Goal: Task Accomplishment & Management: Complete application form

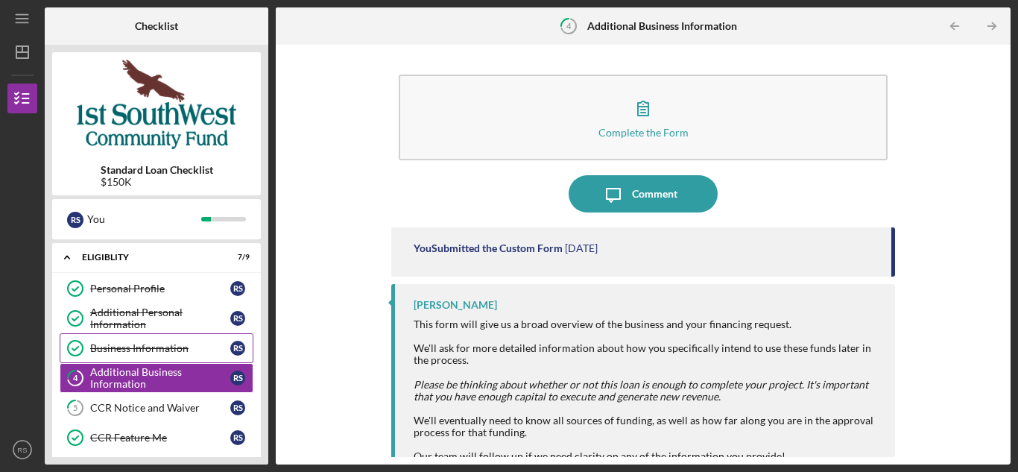
click at [133, 354] on div "Business Information" at bounding box center [160, 348] width 140 height 12
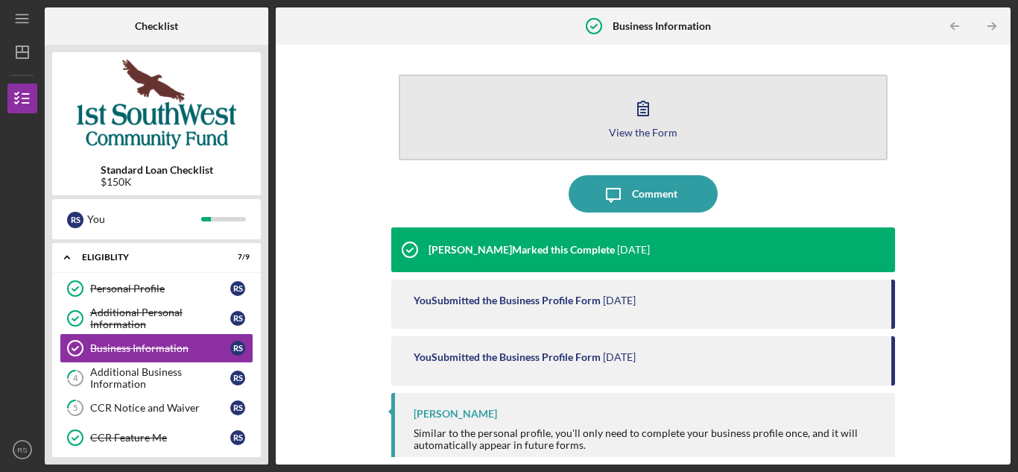
click at [646, 117] on icon "button" at bounding box center [643, 107] width 37 height 37
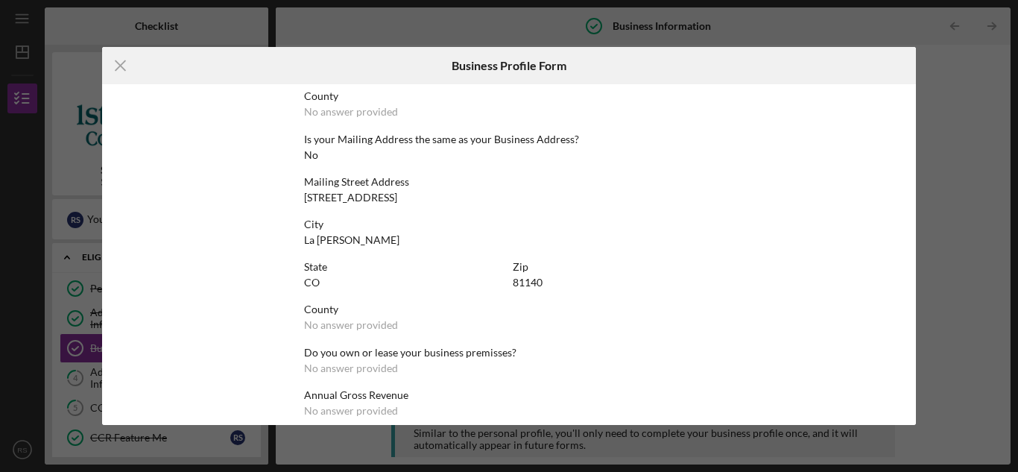
scroll to position [949, 0]
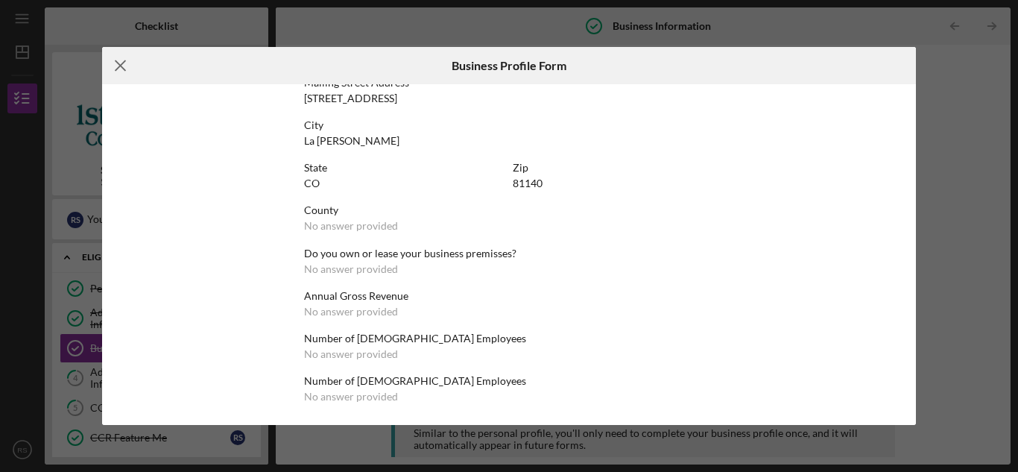
click at [120, 63] on icon "Icon/Menu Close" at bounding box center [120, 65] width 37 height 37
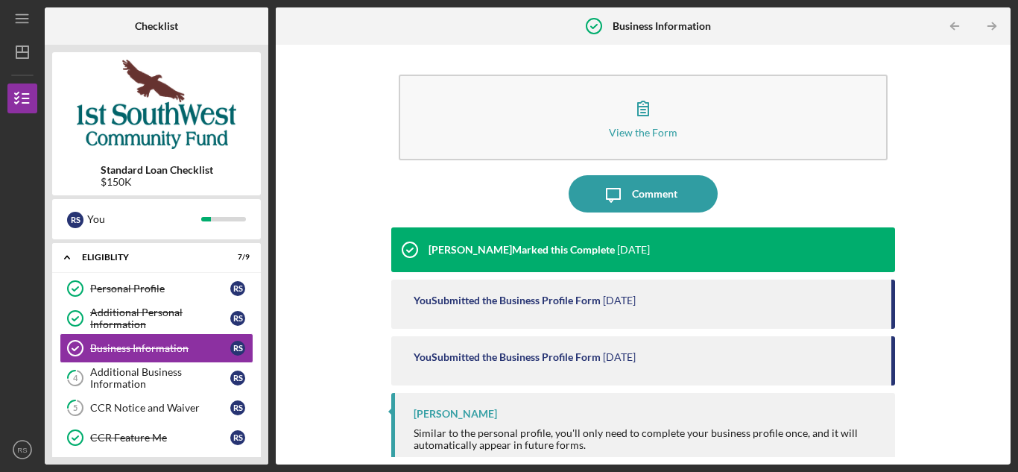
click at [505, 353] on div "You Submitted the Business Profile Form" at bounding box center [507, 357] width 187 height 12
click at [596, 359] on div "You Submitted the Business Profile Form" at bounding box center [507, 357] width 187 height 12
click at [569, 300] on div "You Submitted the Business Profile Form" at bounding box center [507, 300] width 187 height 12
click at [110, 287] on div "Personal Profile" at bounding box center [160, 289] width 140 height 12
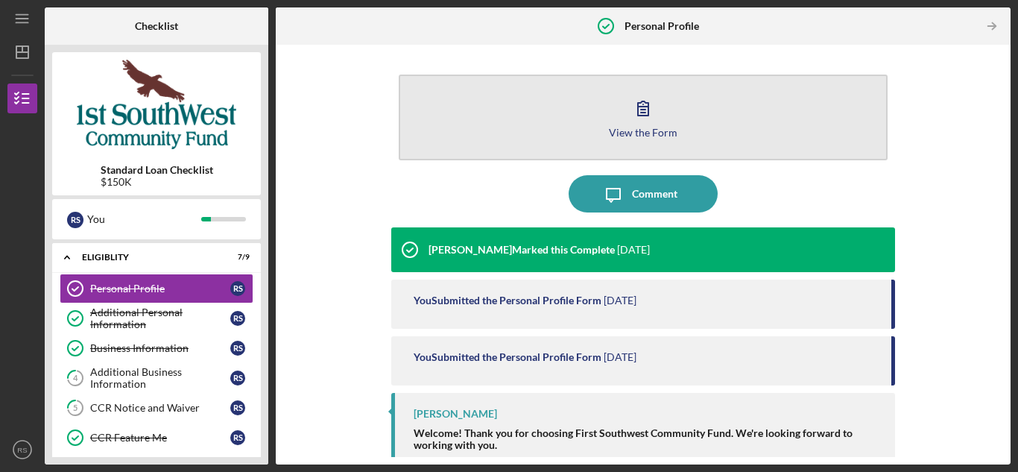
click at [573, 139] on button "View the Form Form" at bounding box center [643, 118] width 489 height 86
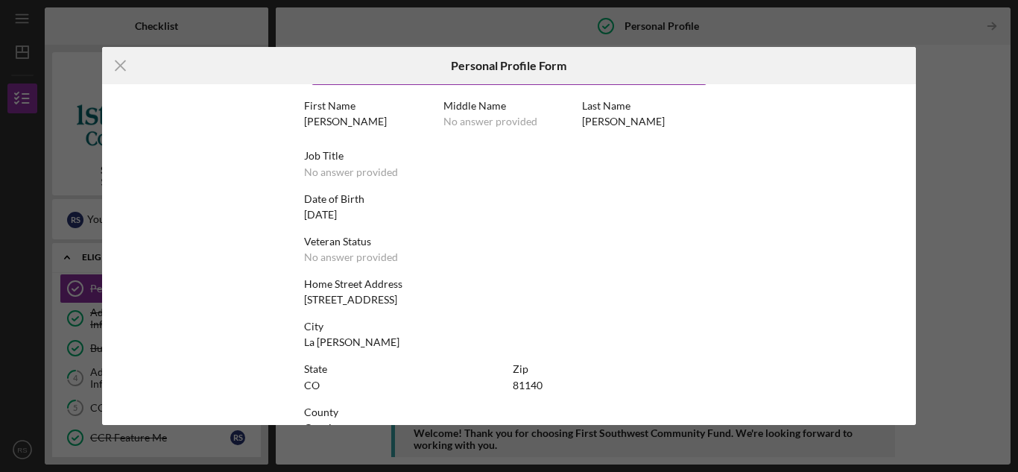
scroll to position [90, 0]
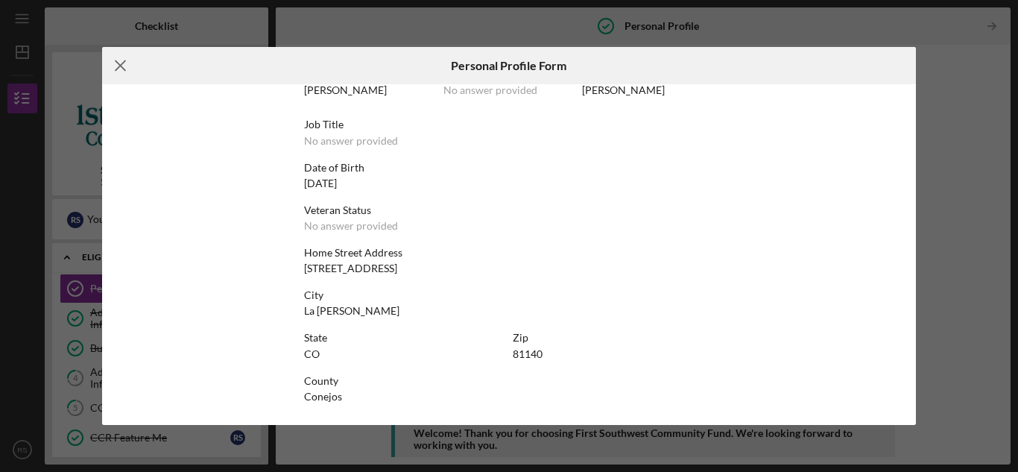
click at [124, 63] on line at bounding box center [121, 66] width 10 height 10
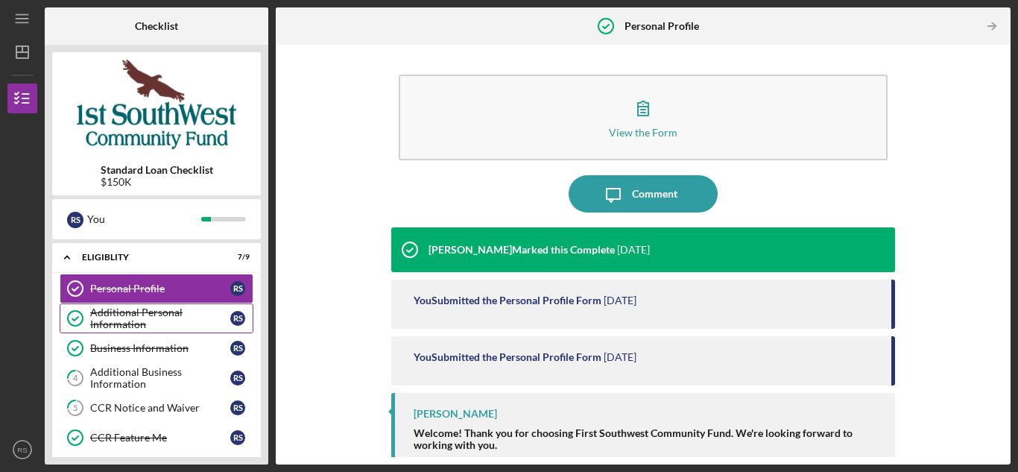
click at [122, 309] on div "Additional Personal Information" at bounding box center [160, 318] width 140 height 24
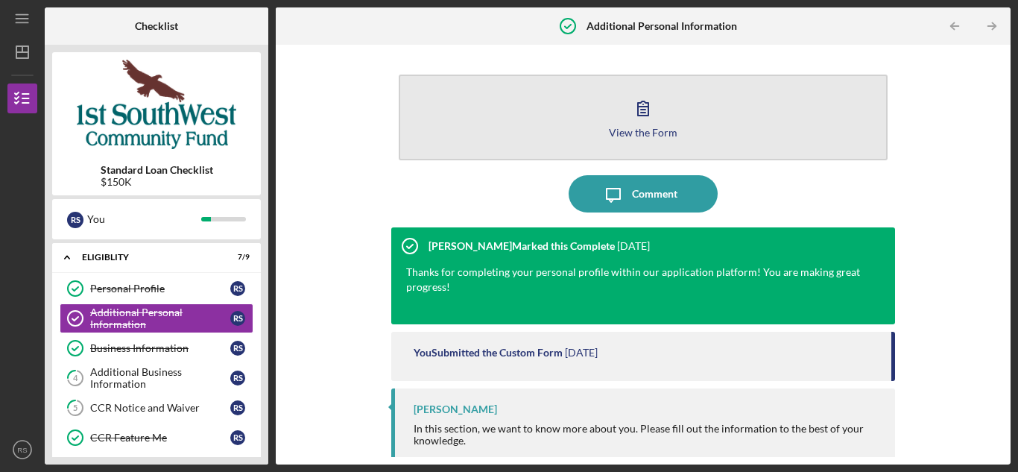
click at [536, 102] on button "View the Form Form" at bounding box center [643, 118] width 489 height 86
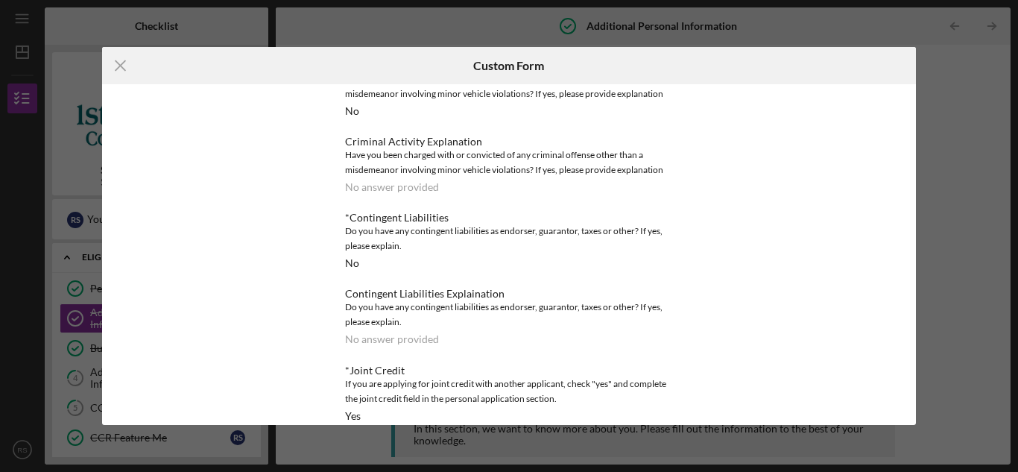
scroll to position [579, 0]
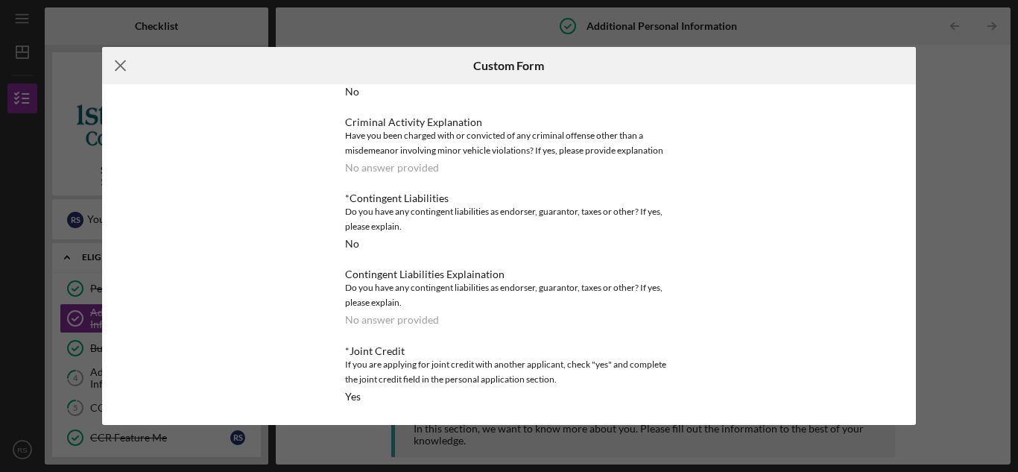
click at [118, 66] on icon "Icon/Menu Close" at bounding box center [120, 65] width 37 height 37
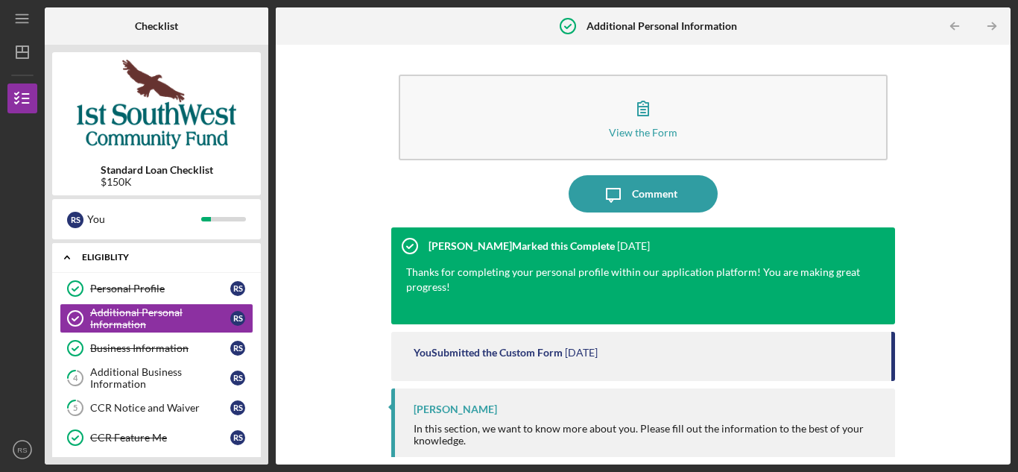
click at [142, 254] on div "Eligiblity" at bounding box center [162, 257] width 160 height 9
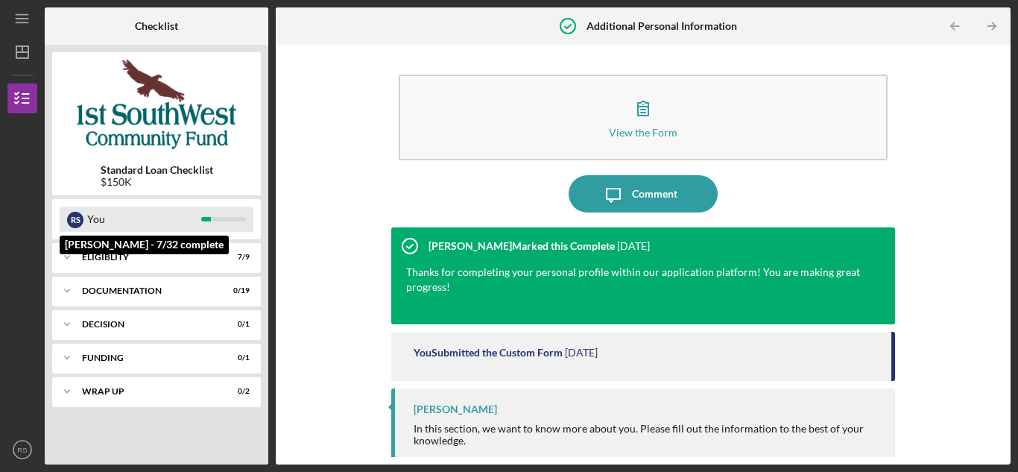
click at [121, 221] on div "You" at bounding box center [144, 218] width 114 height 25
click at [78, 217] on div "R S" at bounding box center [75, 220] width 16 height 16
click at [134, 224] on div "You" at bounding box center [144, 218] width 114 height 25
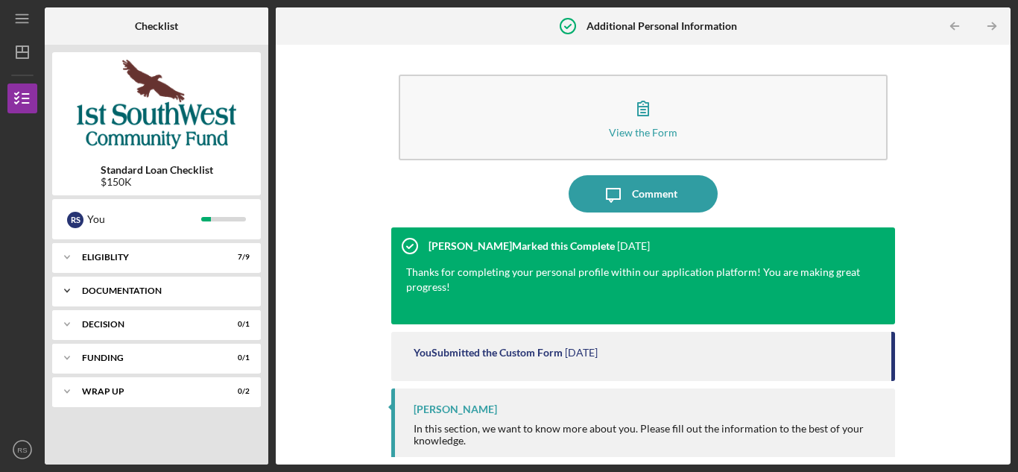
drag, startPoint x: 130, startPoint y: 251, endPoint x: 133, endPoint y: 297, distance: 46.3
click at [133, 297] on div "Icon/Expander Eligiblity 7 / 9 Icon/Expander Documentation 0 / 19 Icon/Expander…" at bounding box center [156, 350] width 209 height 214
click at [134, 261] on div "Eligiblity" at bounding box center [162, 257] width 160 height 9
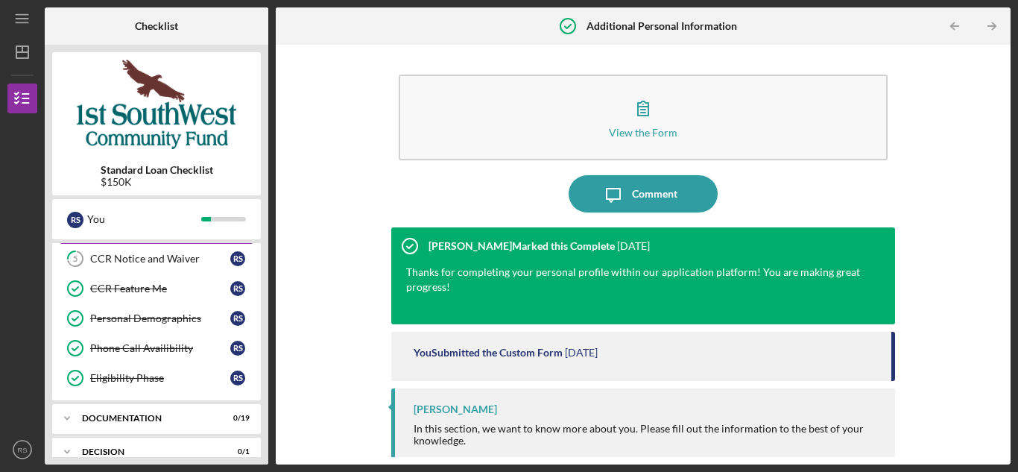
scroll to position [75, 0]
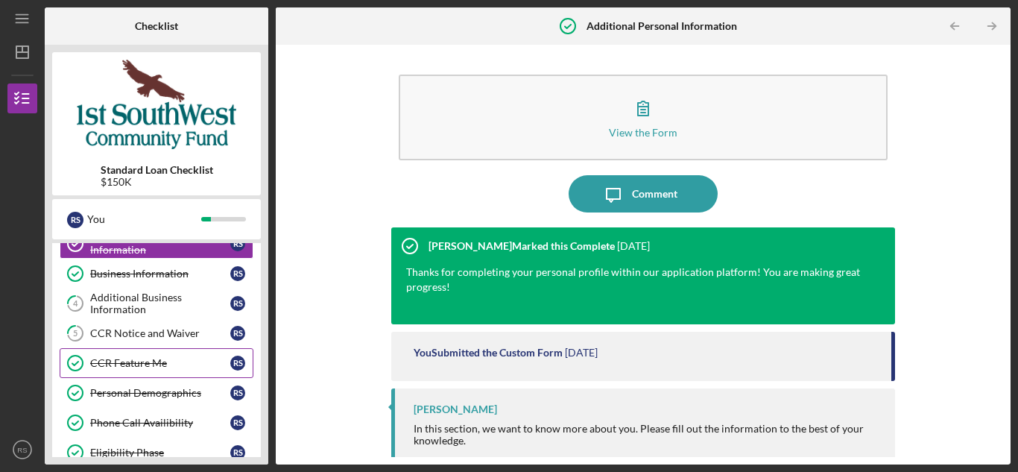
click at [152, 364] on div "CCR Feature Me" at bounding box center [160, 363] width 140 height 12
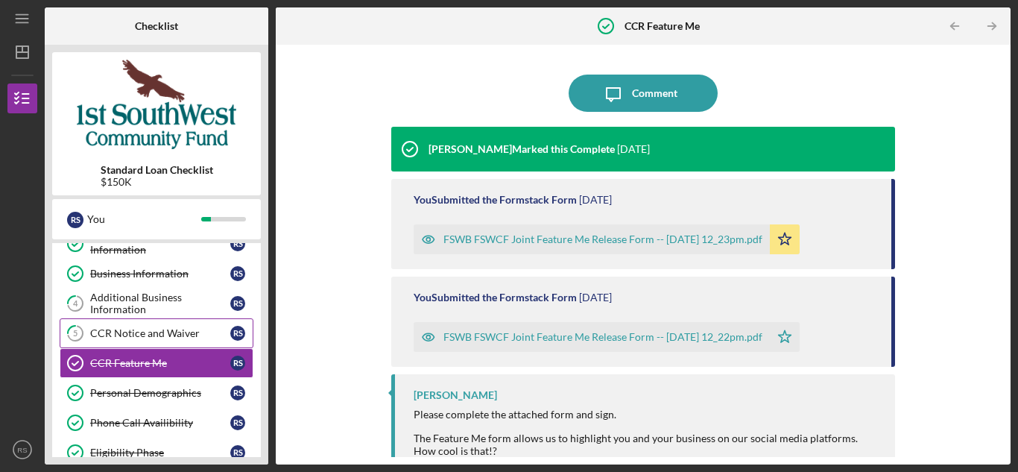
click at [111, 331] on div "CCR Notice and Waiver" at bounding box center [160, 333] width 140 height 12
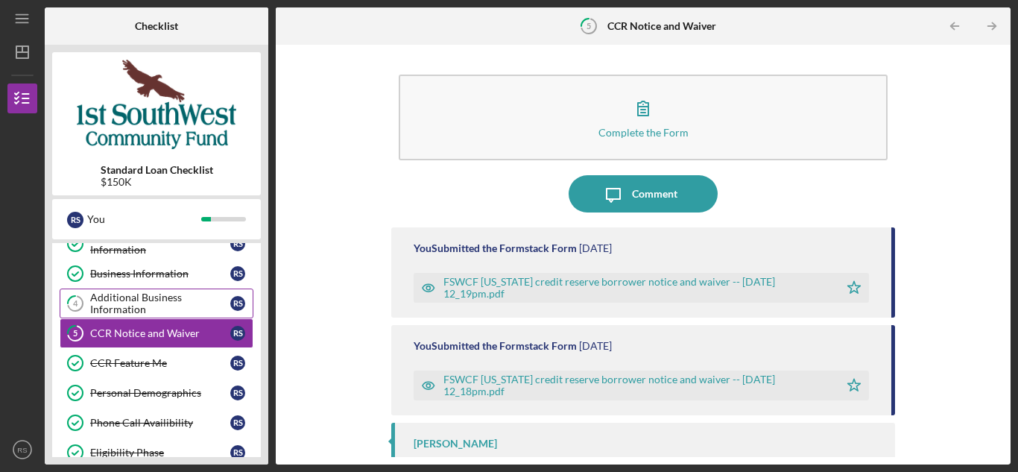
click at [113, 307] on div "Additional Business Information" at bounding box center [160, 303] width 140 height 24
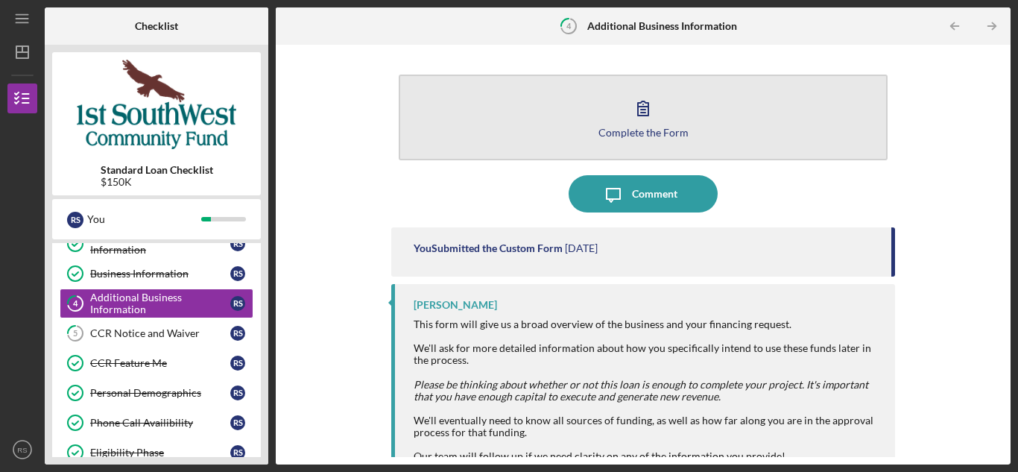
click at [613, 120] on button "Complete the Form Form" at bounding box center [643, 118] width 489 height 86
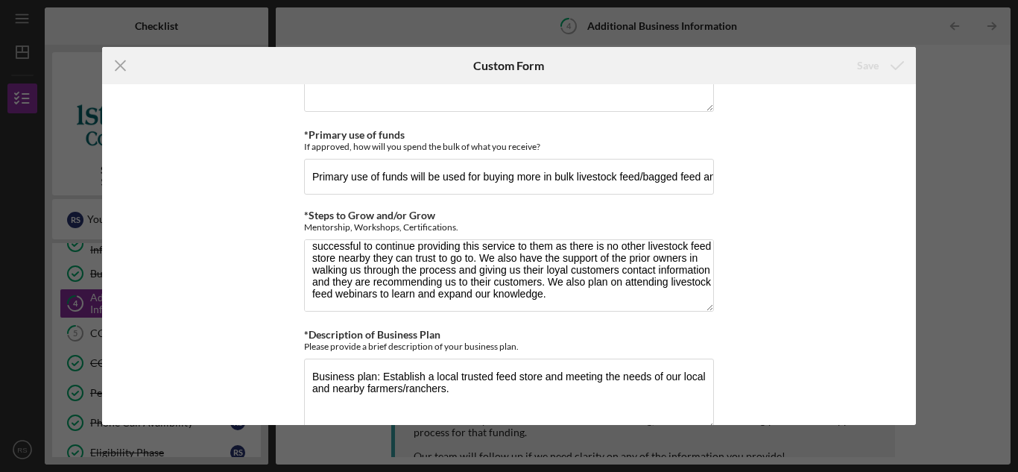
scroll to position [612, 0]
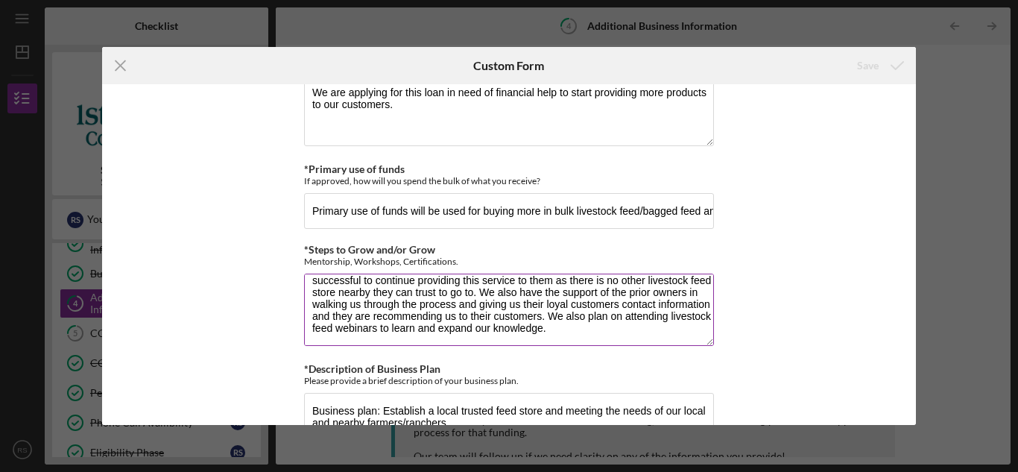
click at [338, 291] on textarea "Our priority key is to give excellent customer service to strive to keep happy …" at bounding box center [509, 310] width 410 height 72
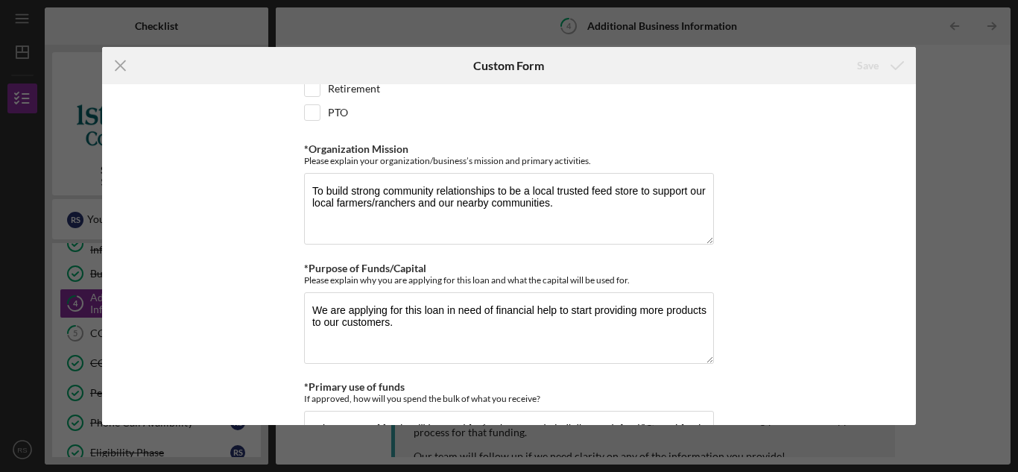
scroll to position [388, 0]
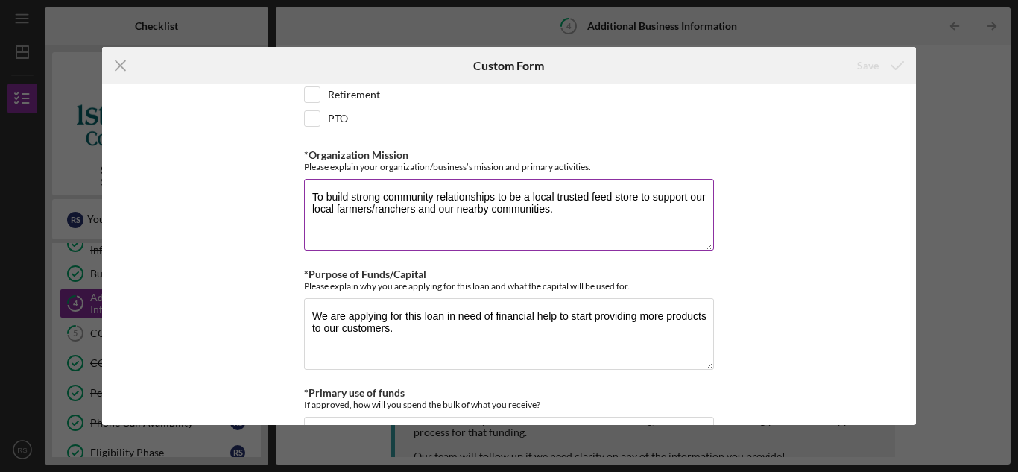
drag, startPoint x: 311, startPoint y: 195, endPoint x: 549, endPoint y: 210, distance: 239.0
click at [549, 210] on textarea "To build strong community relationships to be a local trusted feed store to sup…" at bounding box center [509, 215] width 410 height 72
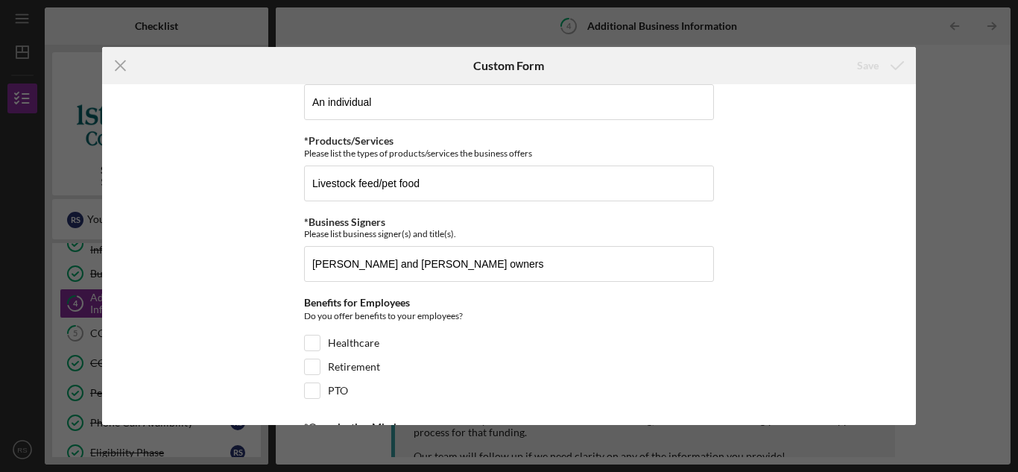
scroll to position [90, 0]
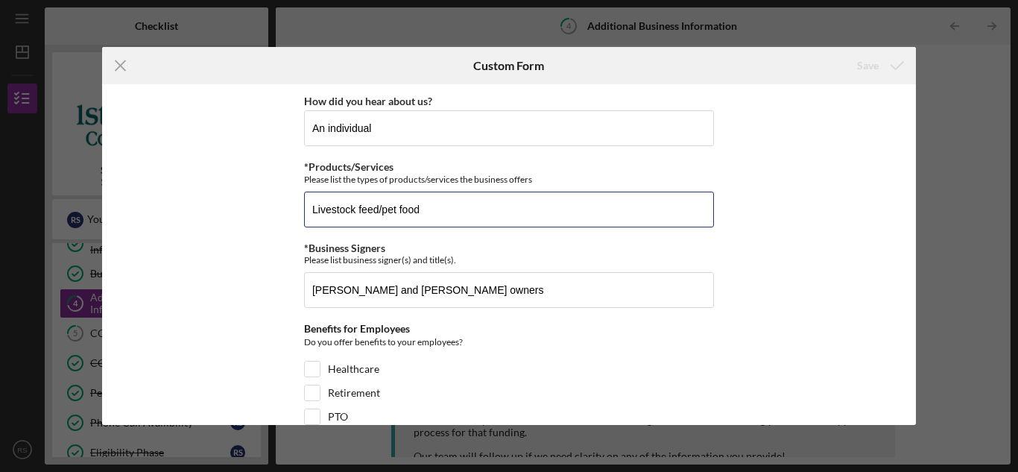
drag, startPoint x: 417, startPoint y: 204, endPoint x: 294, endPoint y: 201, distance: 123.8
click at [294, 201] on div "*Business Legal Action Is the Business a party to any claim, lawsuit or legal a…" at bounding box center [509, 254] width 815 height 340
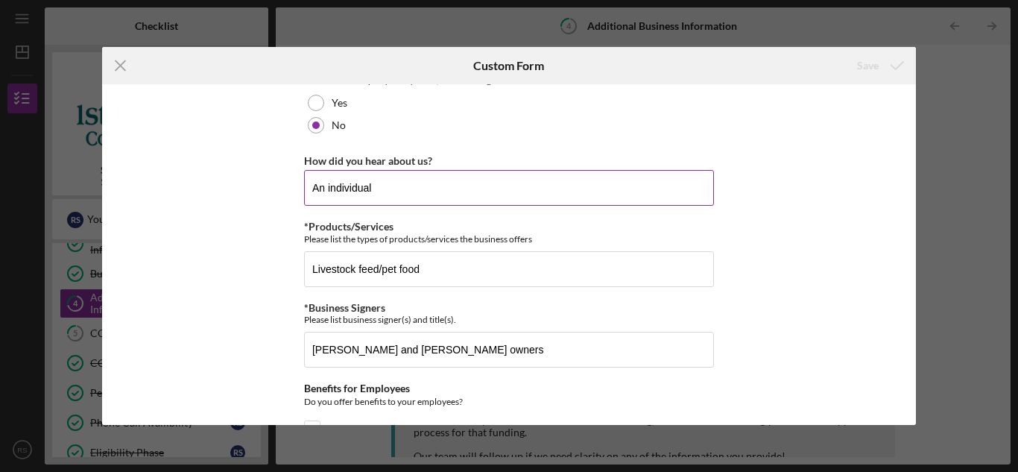
scroll to position [0, 0]
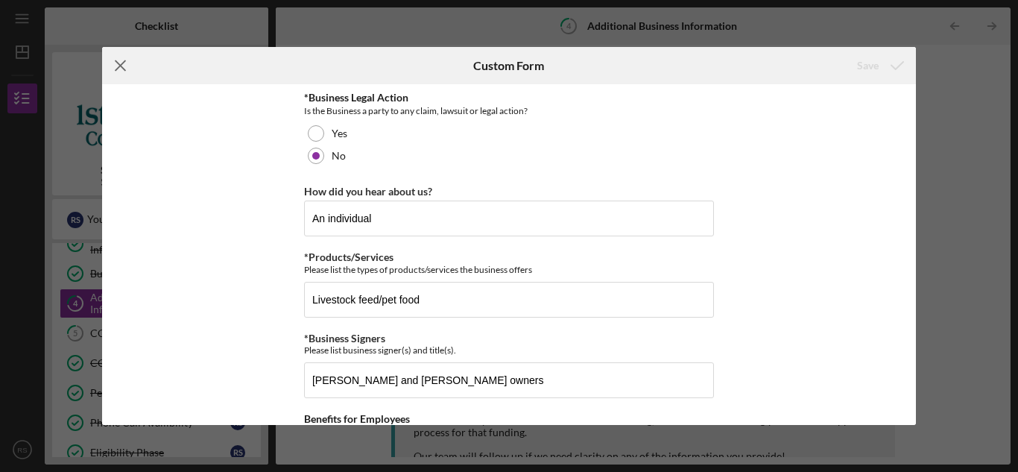
click at [119, 68] on icon "Icon/Menu Close" at bounding box center [120, 65] width 37 height 37
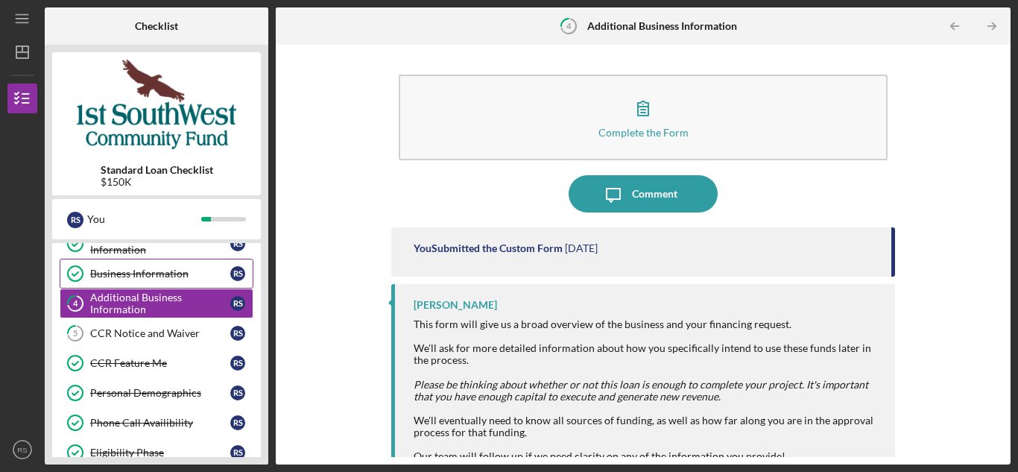
click at [118, 268] on div "Business Information" at bounding box center [160, 274] width 140 height 12
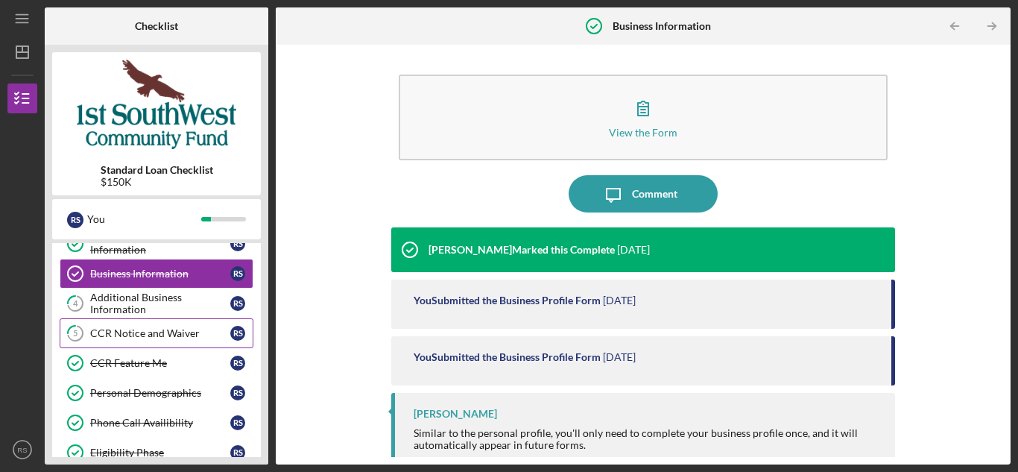
scroll to position [149, 0]
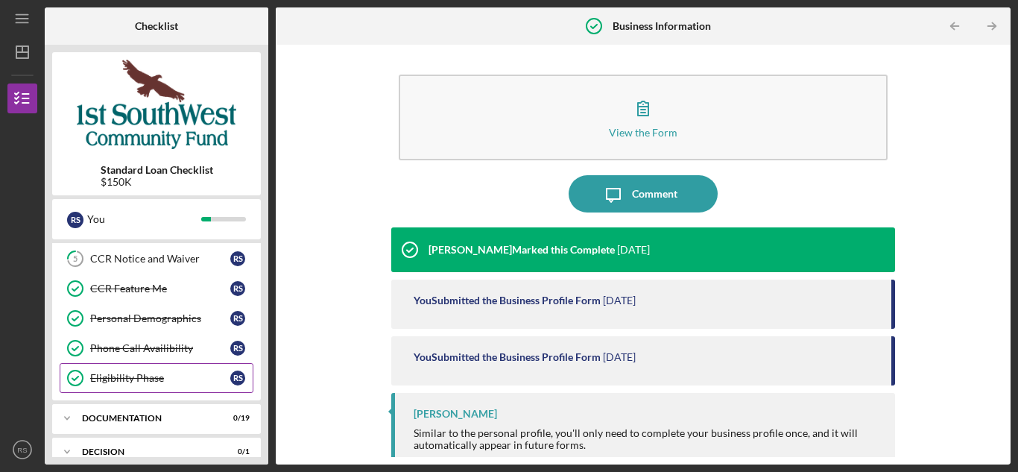
click at [150, 376] on div "Eligibility Phase" at bounding box center [160, 378] width 140 height 12
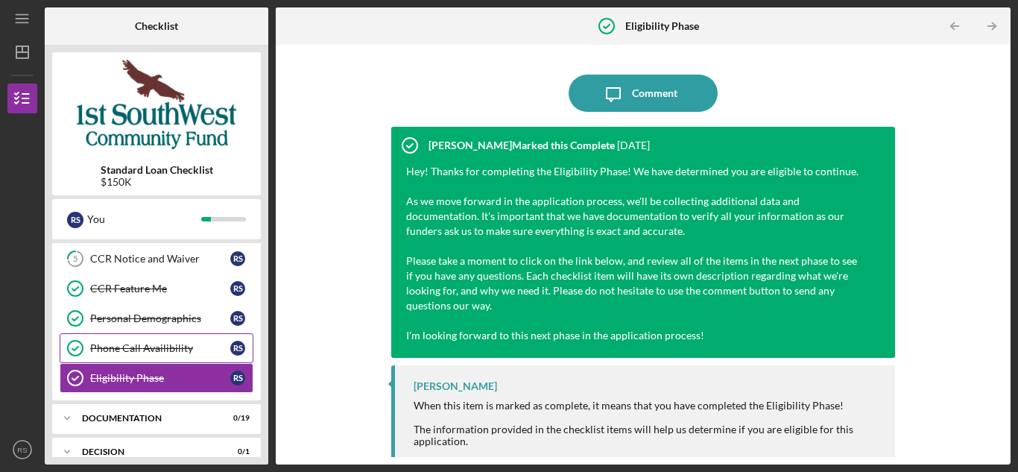
click at [104, 348] on div "Phone Call Availibility" at bounding box center [160, 348] width 140 height 12
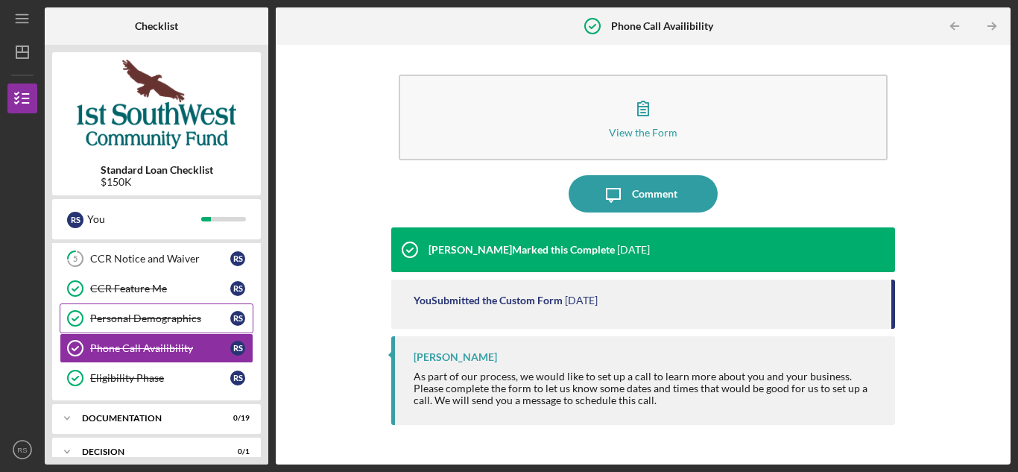
click at [111, 309] on link "Personal Demographics Personal Demographics R S" at bounding box center [157, 318] width 194 height 30
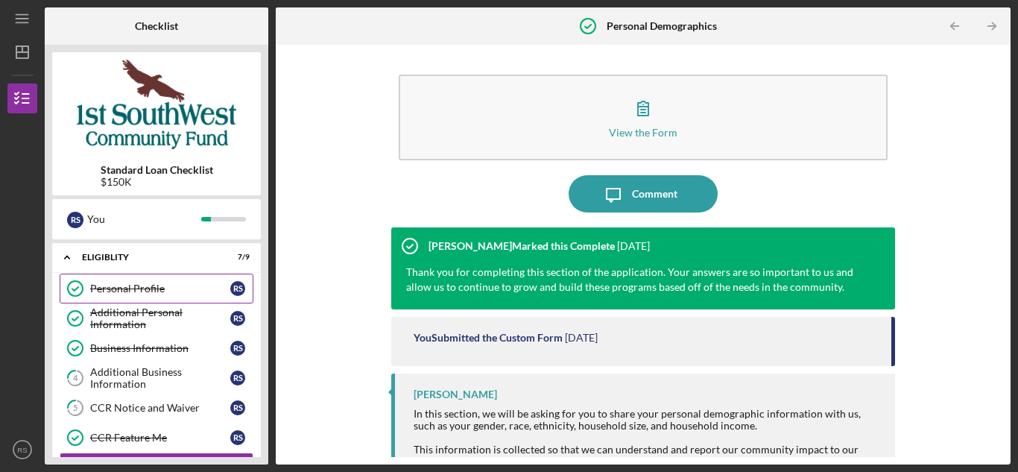
click at [129, 288] on div "Personal Profile" at bounding box center [160, 289] width 140 height 12
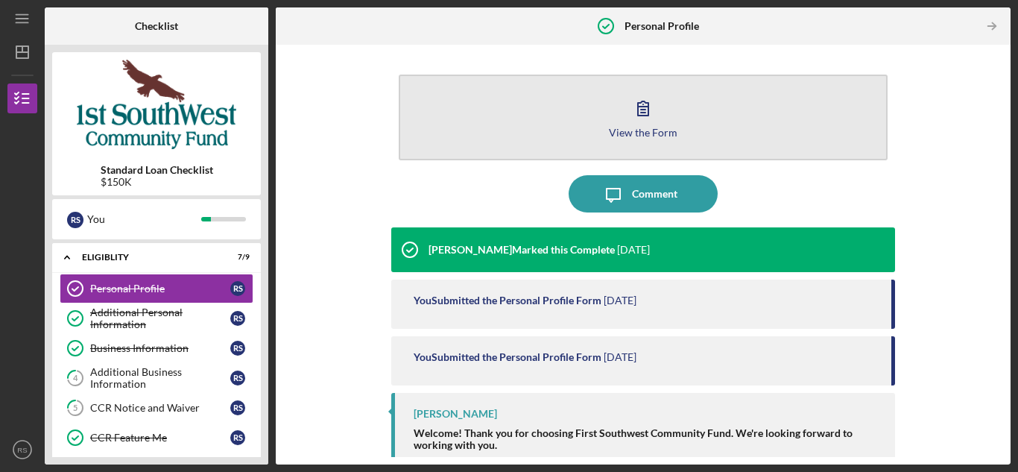
click at [605, 130] on button "View the Form Form" at bounding box center [643, 118] width 489 height 86
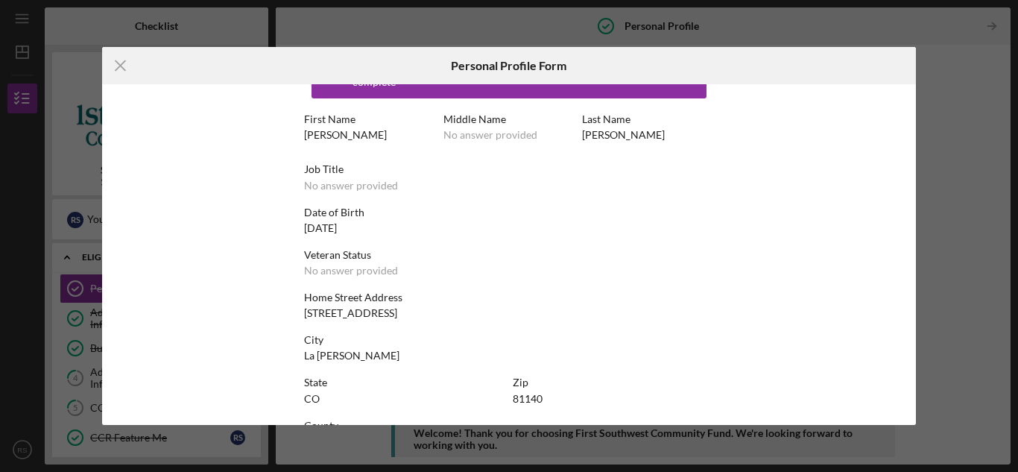
scroll to position [90, 0]
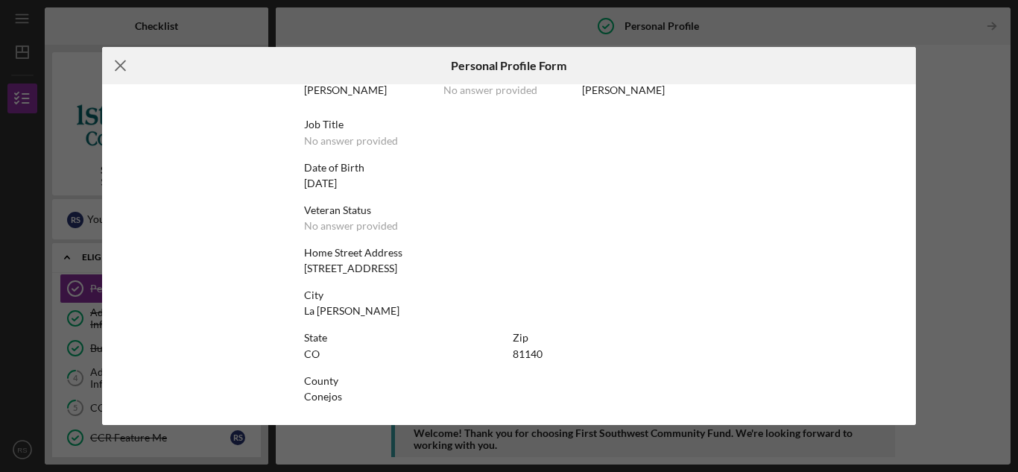
click at [126, 64] on icon "Icon/Menu Close" at bounding box center [120, 65] width 37 height 37
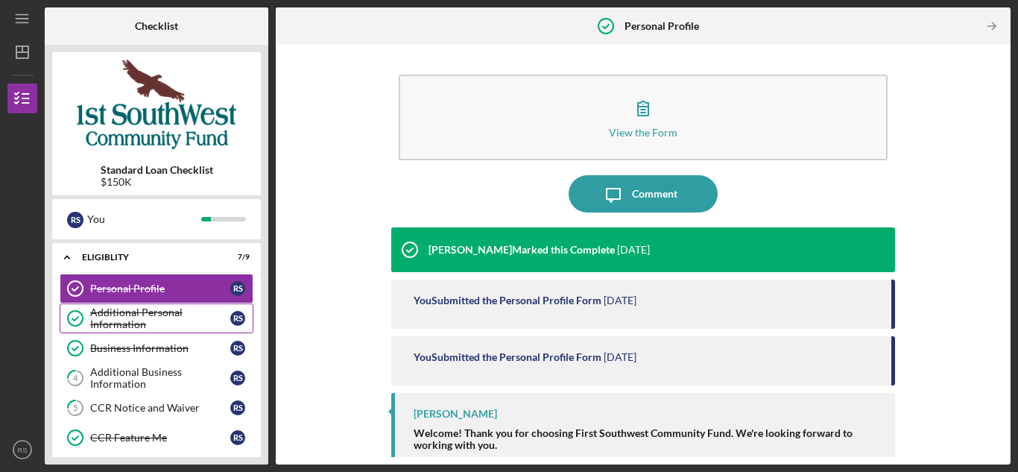
click at [145, 316] on div "Additional Personal Information" at bounding box center [160, 318] width 140 height 24
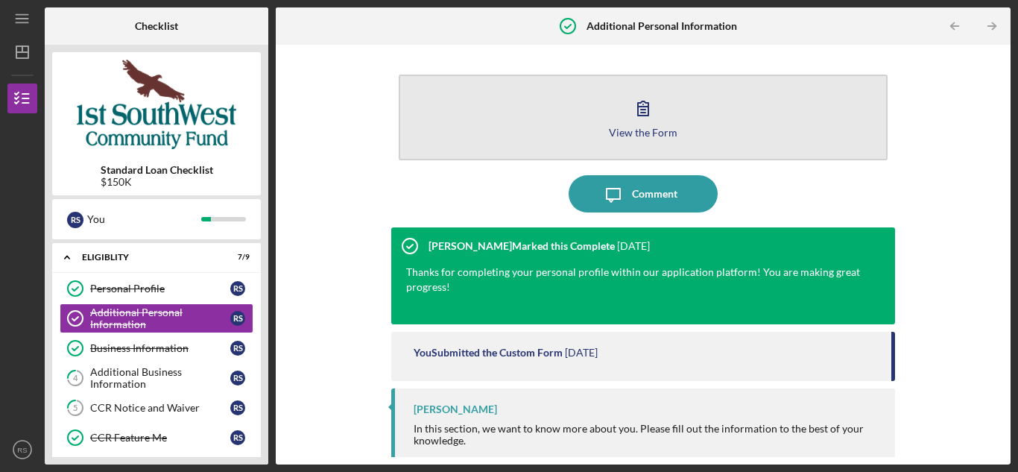
click at [567, 127] on button "View the Form Form" at bounding box center [643, 118] width 489 height 86
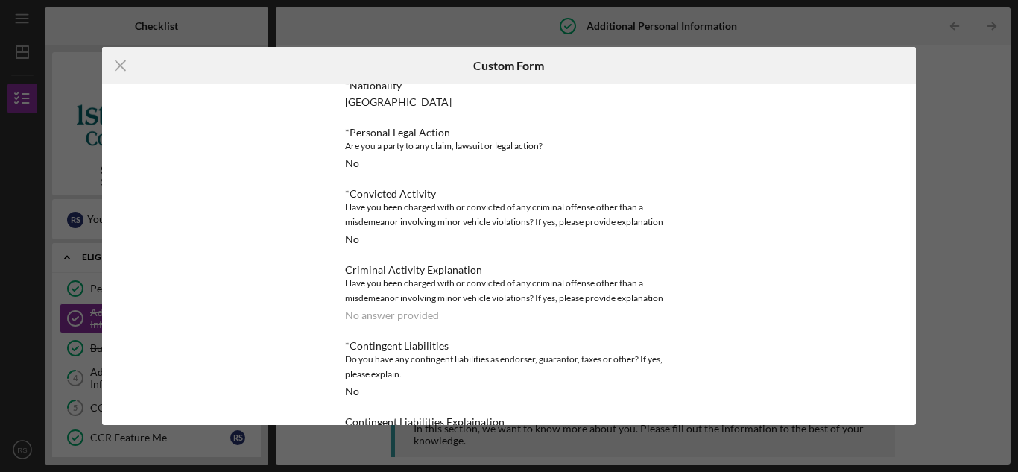
scroll to position [579, 0]
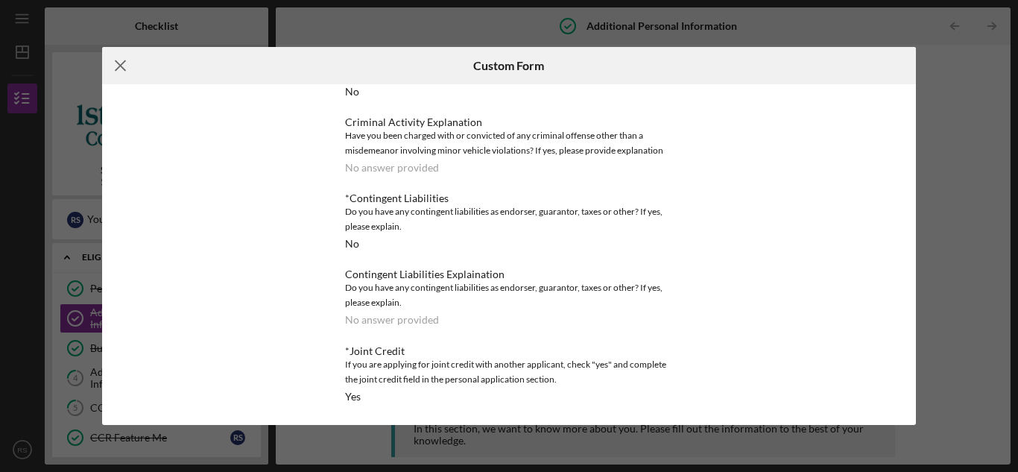
click at [121, 69] on icon "Icon/Menu Close" at bounding box center [120, 65] width 37 height 37
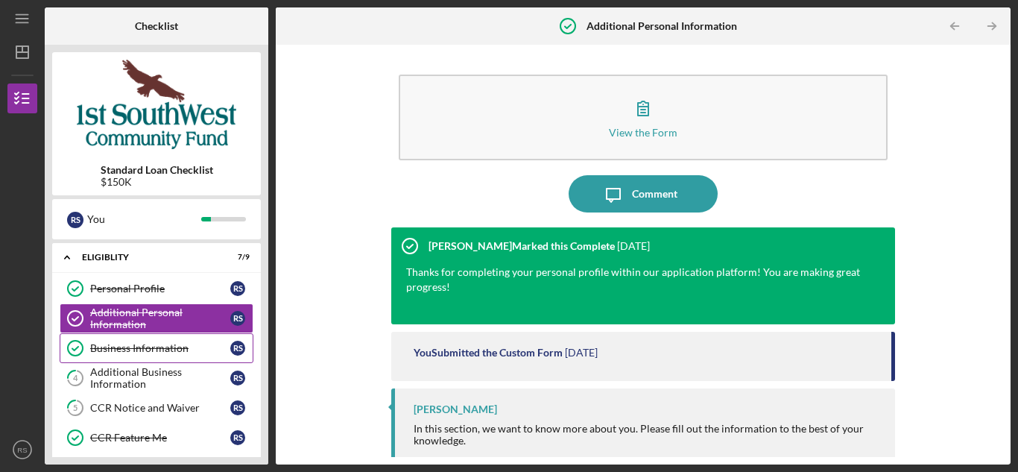
click at [152, 355] on link "Business Information Business Information R S" at bounding box center [157, 348] width 194 height 30
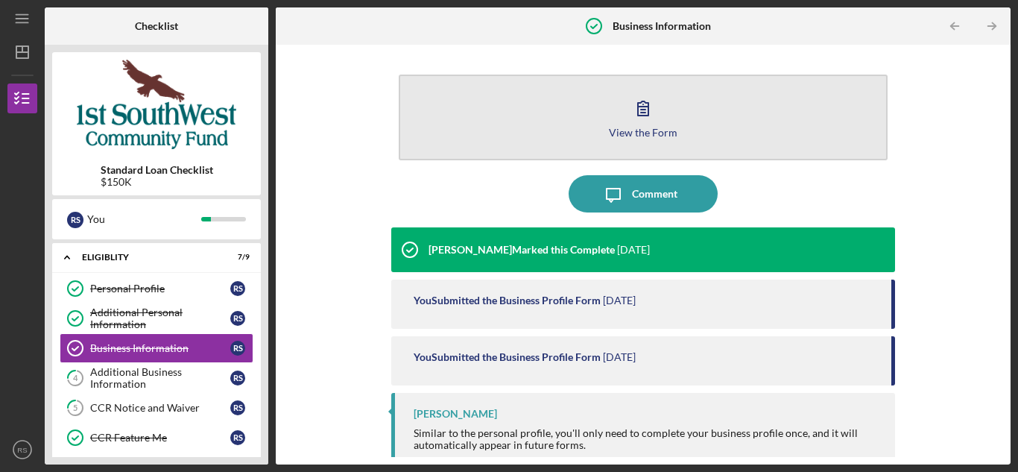
click at [623, 125] on button "View the Form Form" at bounding box center [643, 118] width 489 height 86
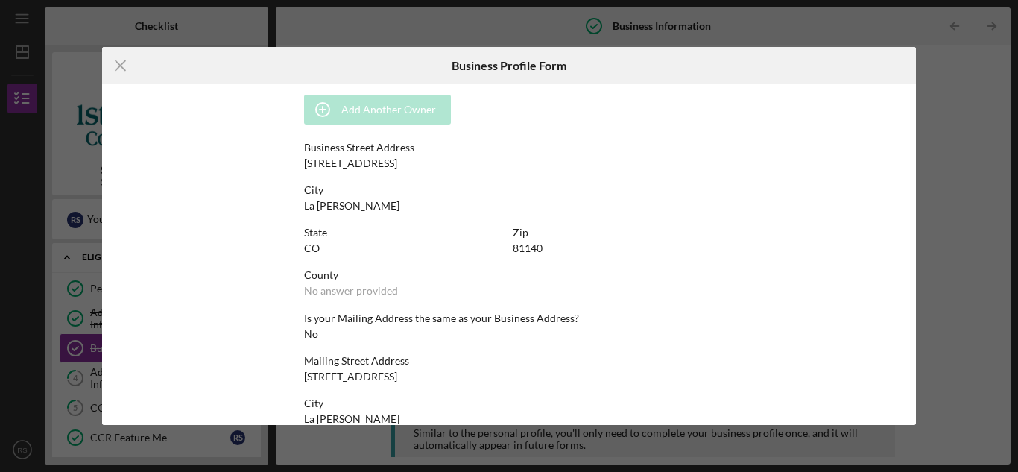
scroll to position [949, 0]
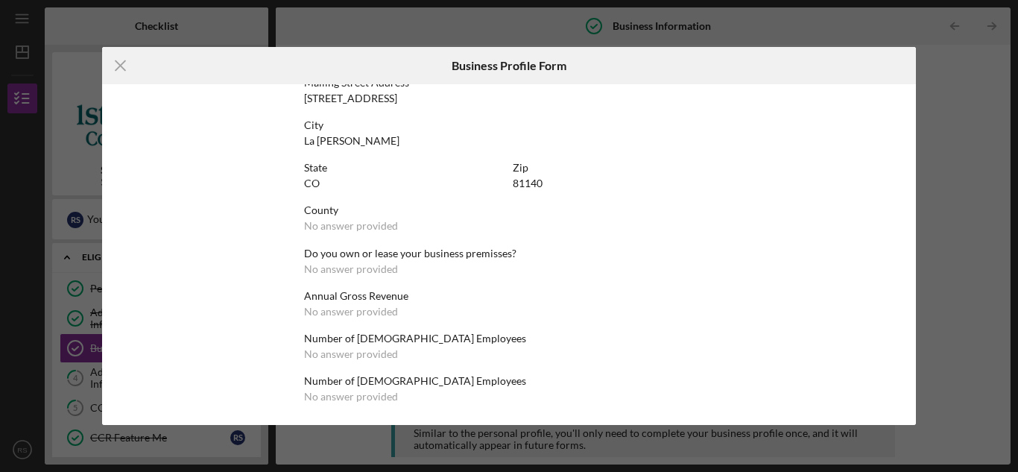
drag, startPoint x: 119, startPoint y: 68, endPoint x: 142, endPoint y: 79, distance: 25.7
click at [119, 70] on icon "Icon/Menu Close" at bounding box center [120, 65] width 37 height 37
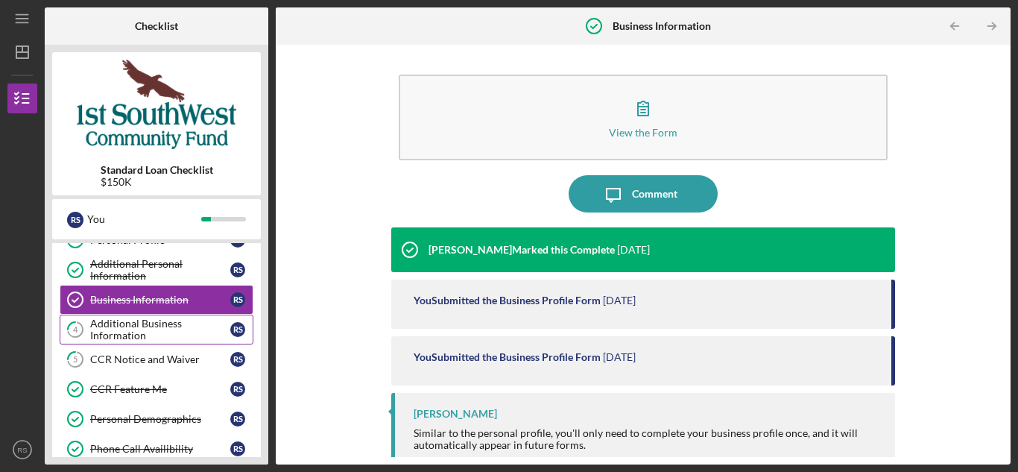
scroll to position [75, 0]
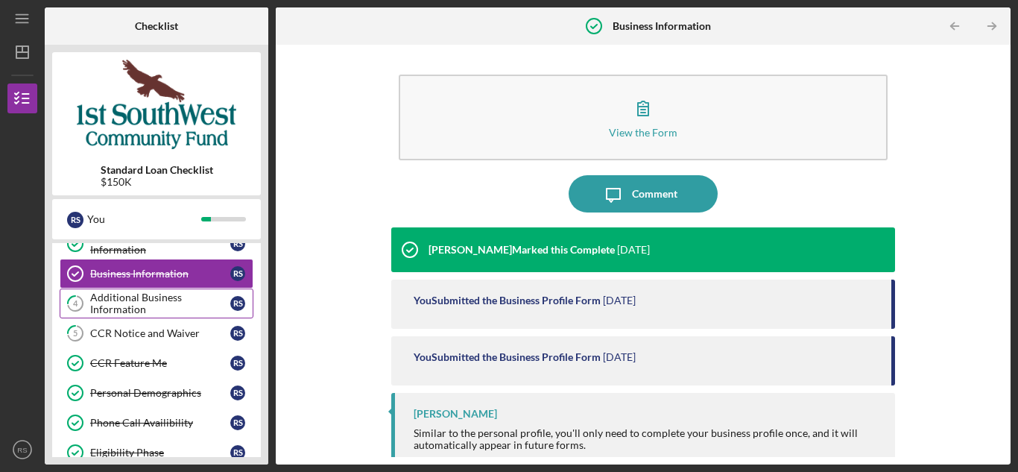
click at [156, 309] on div "Additional Business Information" at bounding box center [160, 303] width 140 height 24
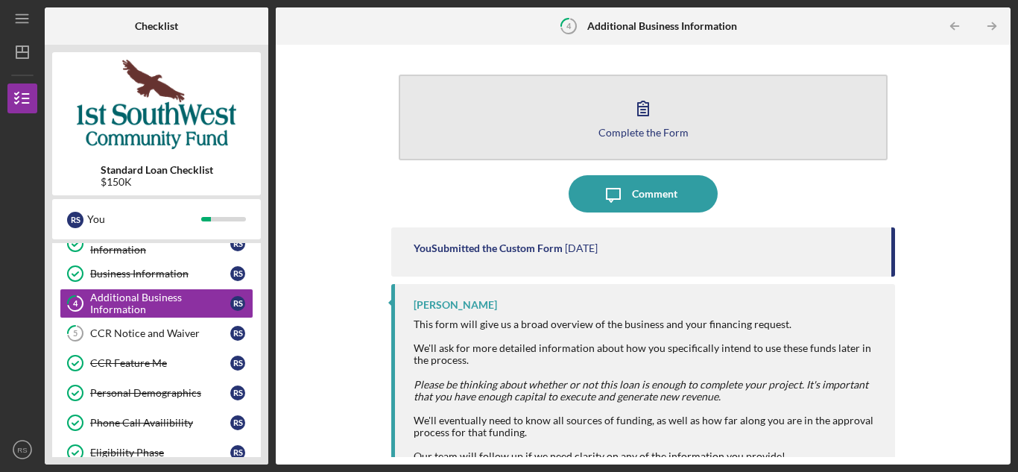
click at [646, 115] on icon "button" at bounding box center [643, 108] width 10 height 14
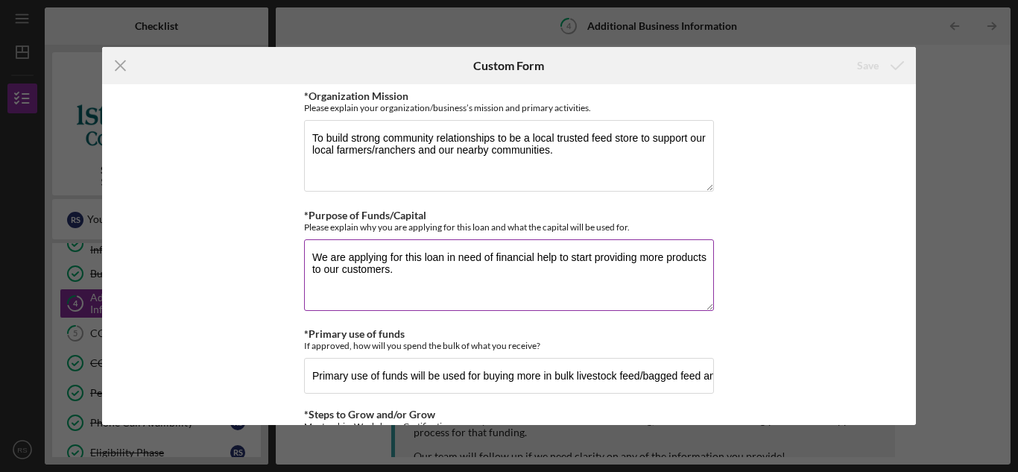
scroll to position [522, 0]
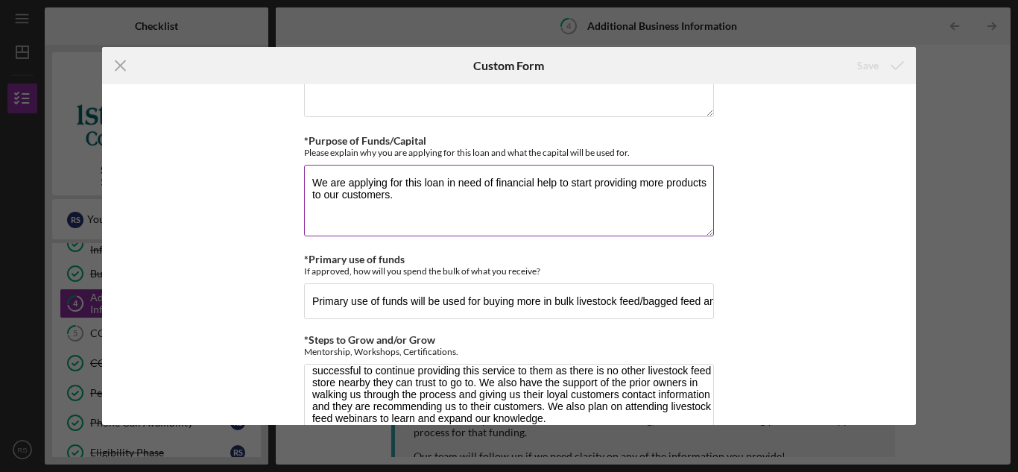
drag, startPoint x: 391, startPoint y: 194, endPoint x: 310, endPoint y: 184, distance: 81.1
click at [294, 174] on div "*Business Legal Action Is the Business a party to any claim, lawsuit or legal a…" at bounding box center [509, 254] width 815 height 340
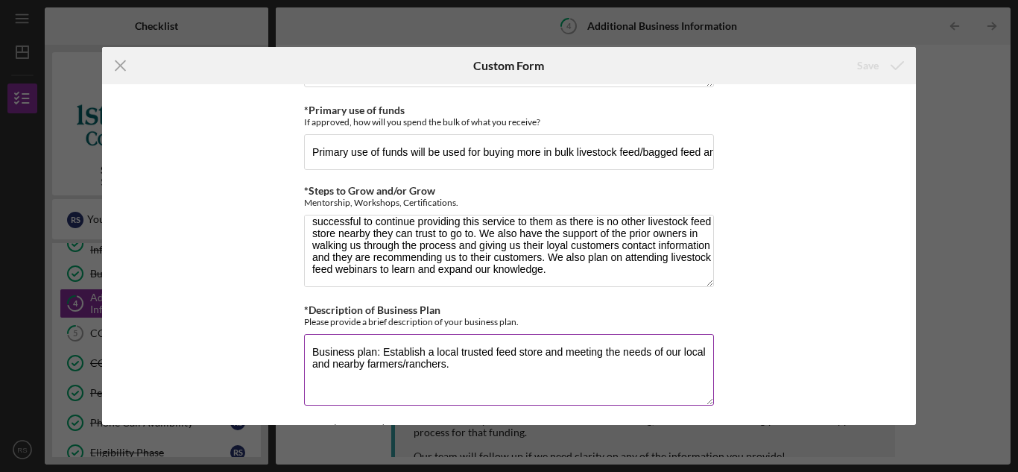
scroll to position [745, 0]
